Goal: Find contact information: Find contact information

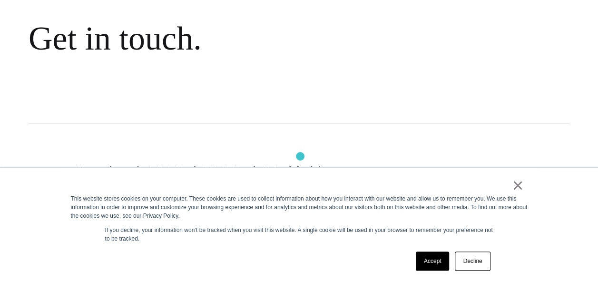
scroll to position [143, 0]
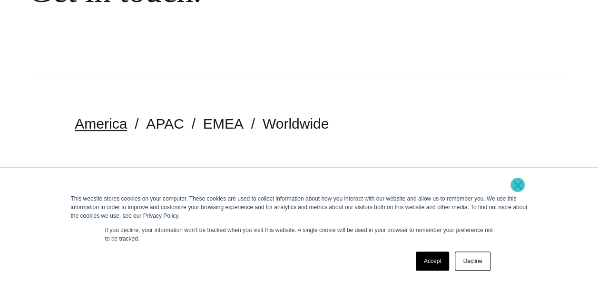
click at [518, 185] on link "×" at bounding box center [518, 185] width 11 height 9
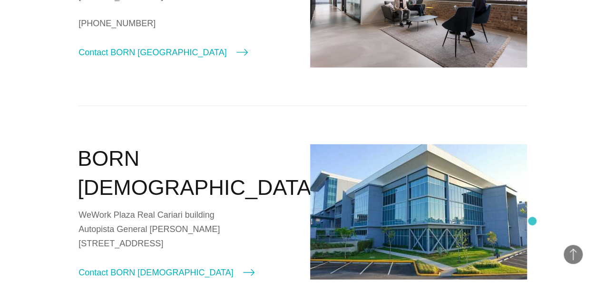
scroll to position [1190, 0]
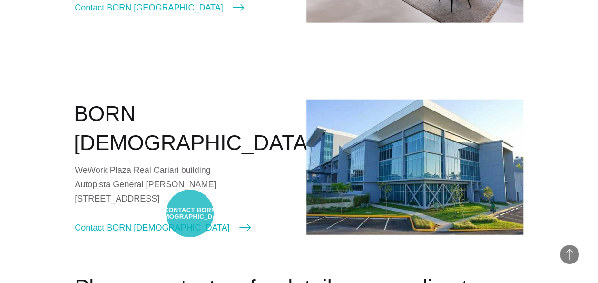
click at [239, 224] on icon at bounding box center [244, 227] width 11 height 7
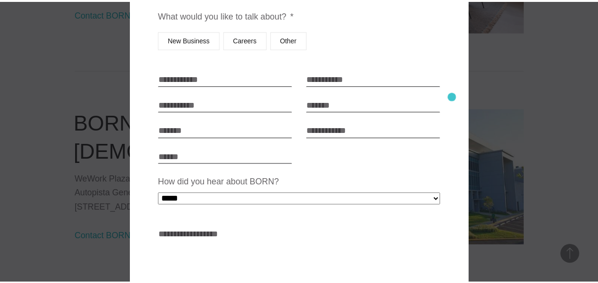
scroll to position [0, 0]
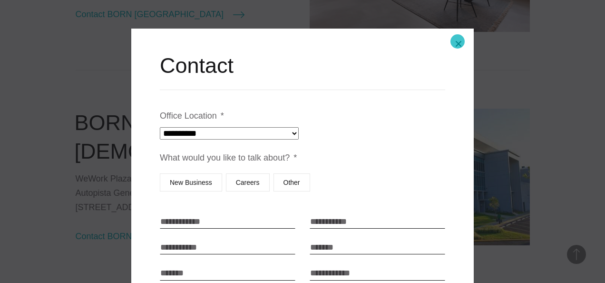
click at [458, 41] on button "Close modal" at bounding box center [458, 43] width 23 height 23
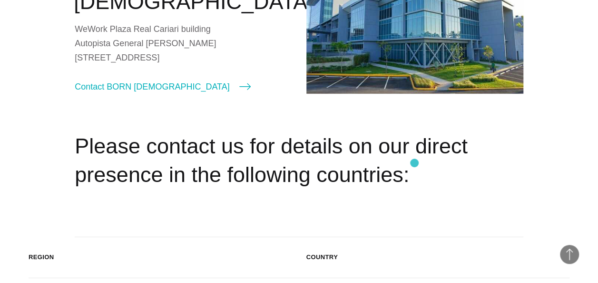
scroll to position [1380, 0]
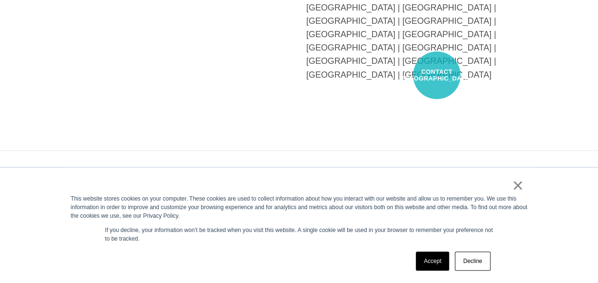
scroll to position [2358, 0]
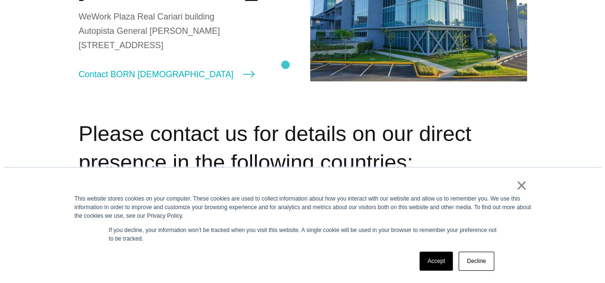
scroll to position [1285, 0]
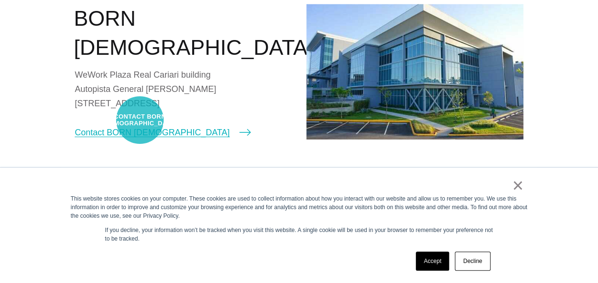
click at [140, 126] on link "Contact BORN [DEMOGRAPHIC_DATA]" at bounding box center [163, 132] width 176 height 13
